Goal: Download file/media

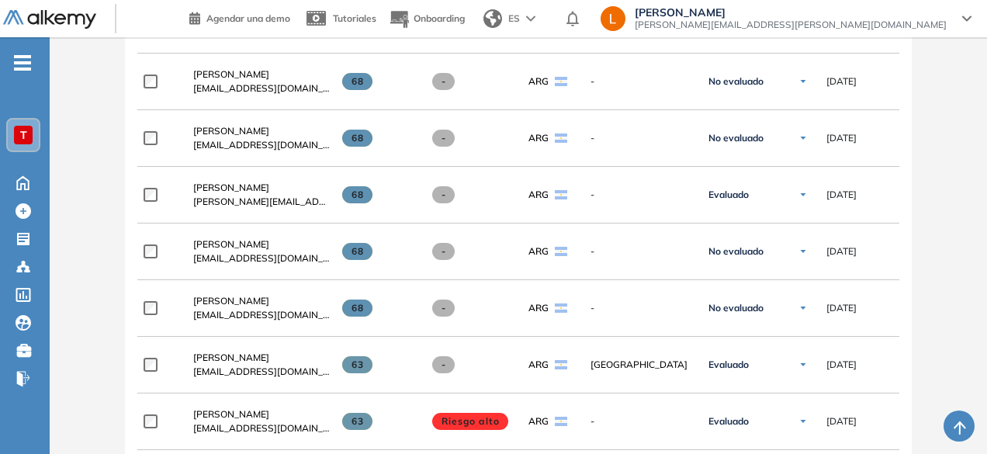
scroll to position [701, 0]
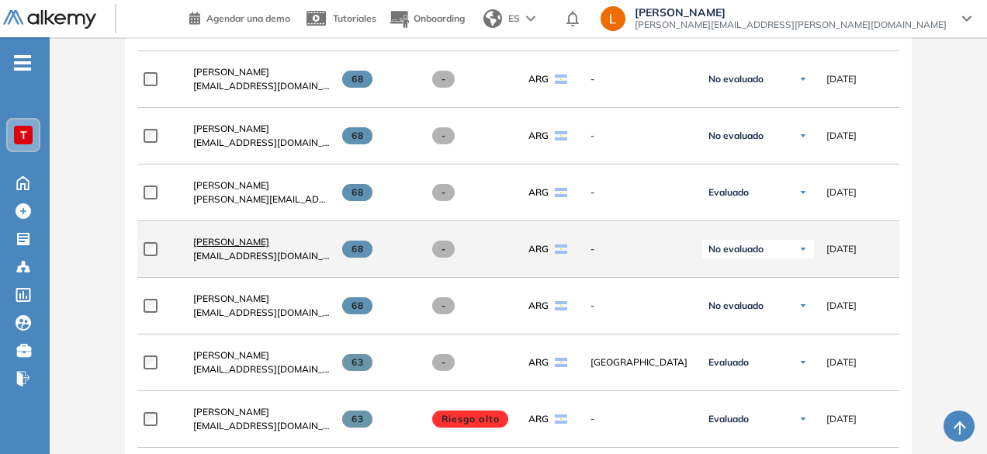
click at [211, 247] on span "[PERSON_NAME]" at bounding box center [231, 242] width 76 height 12
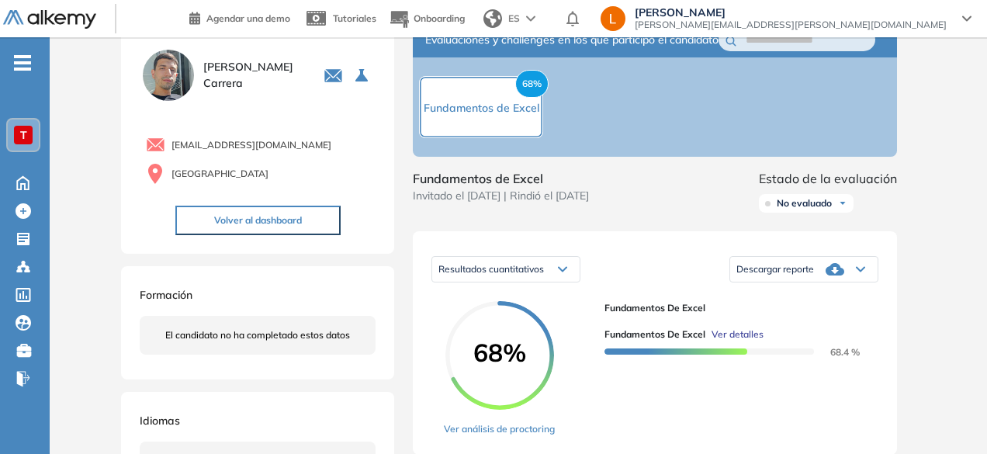
scroll to position [105, 0]
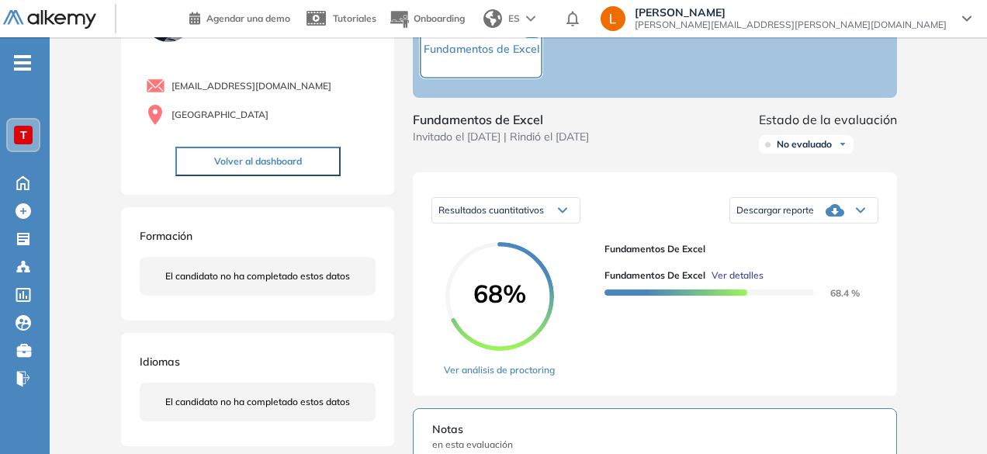
click at [866, 225] on div "Descargar reporte" at bounding box center [803, 210] width 147 height 31
click at [787, 236] on li "Descargar informe completo" at bounding box center [794, 228] width 115 height 16
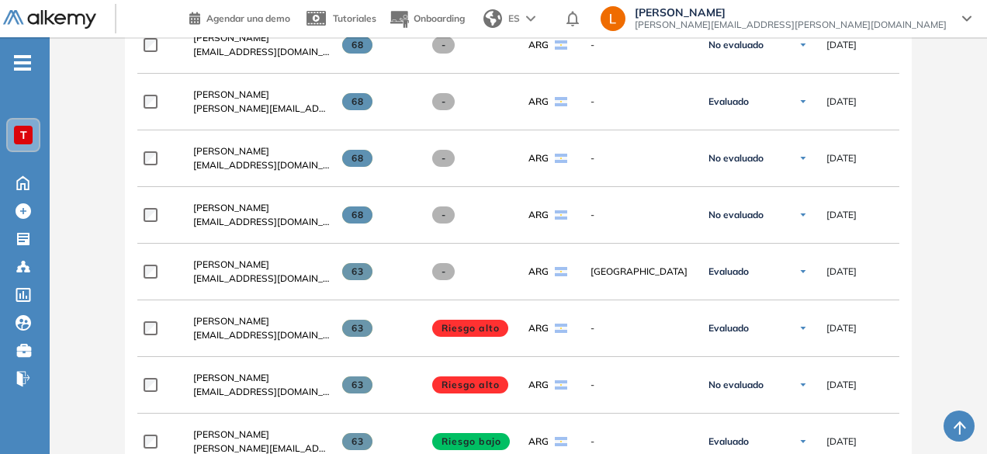
scroll to position [795, 0]
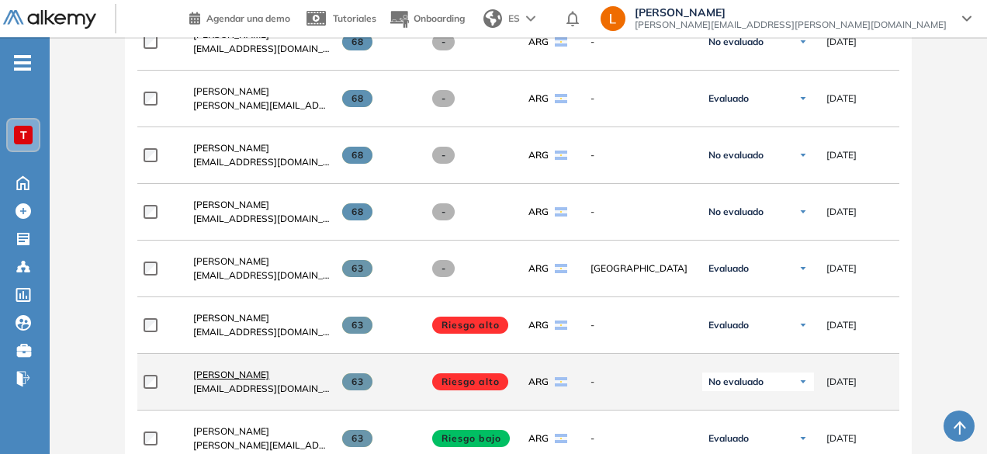
click at [219, 379] on span "[PERSON_NAME]" at bounding box center [231, 374] width 76 height 12
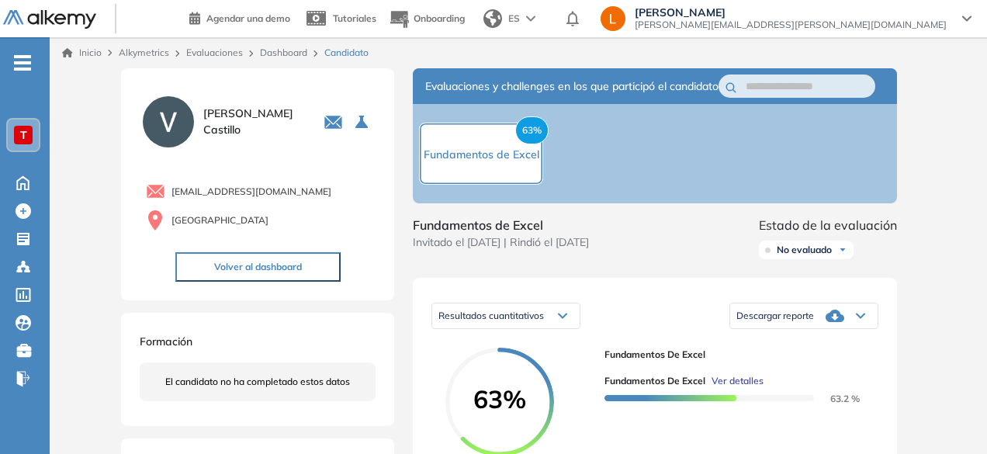
click at [856, 331] on div "Descargar reporte" at bounding box center [803, 315] width 147 height 31
click at [763, 341] on li "Descargar informe completo" at bounding box center [794, 334] width 115 height 16
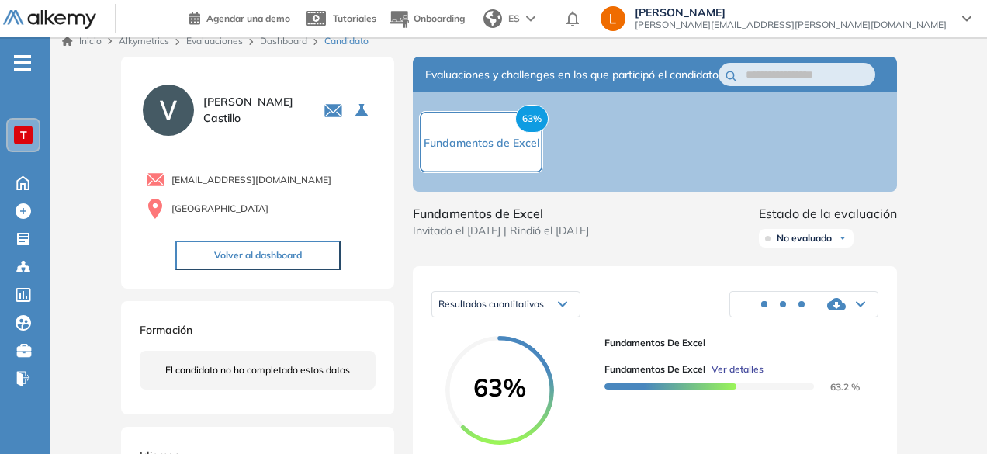
scroll to position [12, 0]
